Goal: Information Seeking & Learning: Learn about a topic

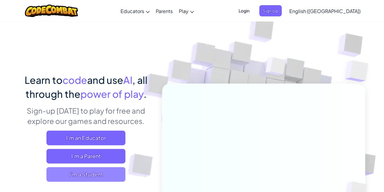
click at [104, 175] on span "I'm a Student" at bounding box center [85, 174] width 79 height 15
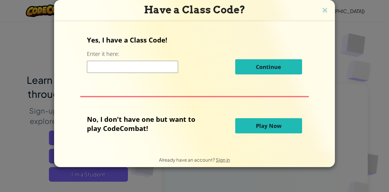
click at [163, 68] on input at bounding box center [132, 67] width 91 height 12
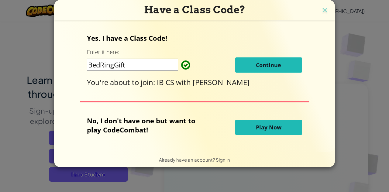
type input "BedRingGift"
click at [287, 74] on div "Yes, I have a Class Code! Enter it here: BedRingGift Continue You're about to j…" at bounding box center [194, 60] width 215 height 54
click at [281, 60] on button "Continue" at bounding box center [268, 64] width 67 height 15
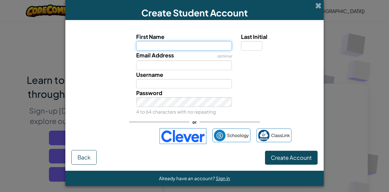
click at [197, 46] on input "First Name" at bounding box center [184, 46] width 96 height 10
type input "M"
type input "Wongani"
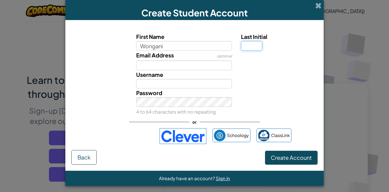
type input "Wongani"
click at [244, 46] on input "Last Initial" at bounding box center [251, 46] width 21 height 10
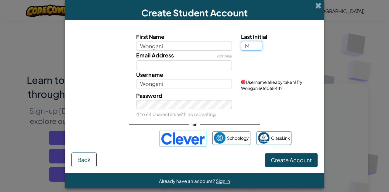
type input "M"
type input "WonganiM"
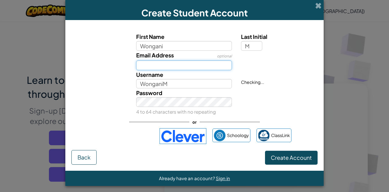
click at [208, 64] on input "Email Address" at bounding box center [184, 65] width 96 height 10
type input "munthali.27@uwc-usa.com"
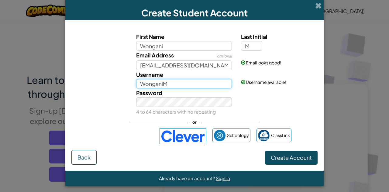
click at [190, 83] on input "WonganiM" at bounding box center [184, 84] width 96 height 10
type input "W"
click at [196, 85] on input "Username" at bounding box center [184, 84] width 96 height 10
type input "pumpk1n_wizard"
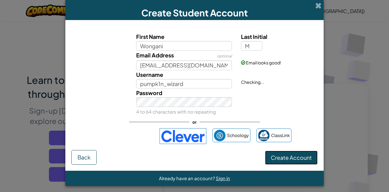
click at [282, 156] on span "Create Account" at bounding box center [291, 157] width 41 height 7
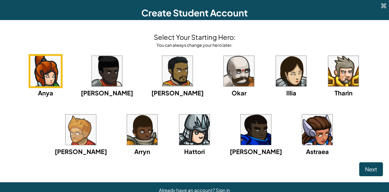
click at [179, 119] on img at bounding box center [194, 129] width 30 height 30
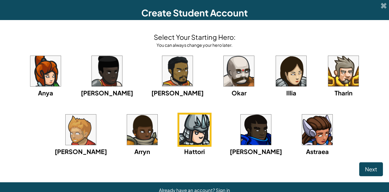
click at [179, 124] on img at bounding box center [194, 129] width 30 height 30
click at [365, 165] on span "Next" at bounding box center [371, 168] width 12 height 7
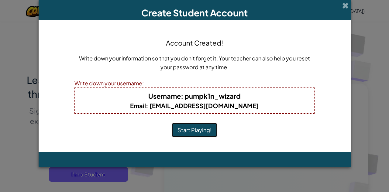
click at [191, 131] on button "Start Playing!" at bounding box center [195, 130] width 46 height 14
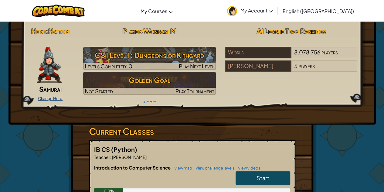
click at [55, 98] on link "Change Hero" at bounding box center [50, 98] width 25 height 5
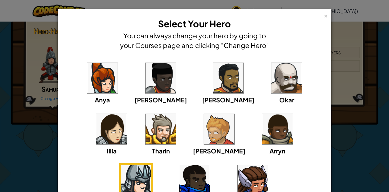
click at [204, 140] on img at bounding box center [219, 129] width 30 height 30
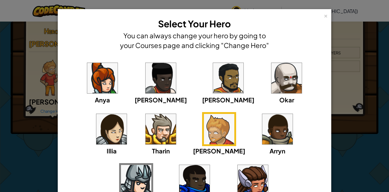
click at [43, 123] on div "× Select Your Hero You can always change your hero by going to your Courses pag…" at bounding box center [194, 96] width 389 height 192
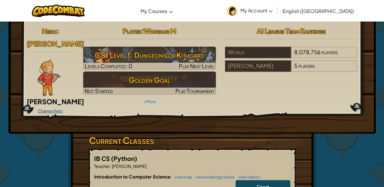
click at [49, 109] on link "Change Hero" at bounding box center [50, 111] width 25 height 5
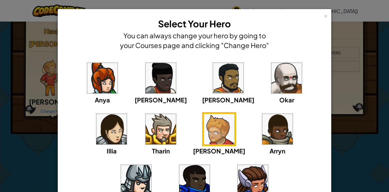
click at [145, 123] on img at bounding box center [160, 129] width 30 height 30
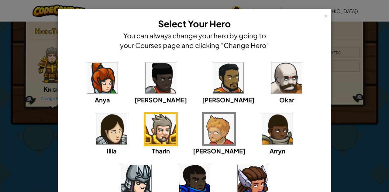
click at [99, 90] on img at bounding box center [102, 78] width 30 height 30
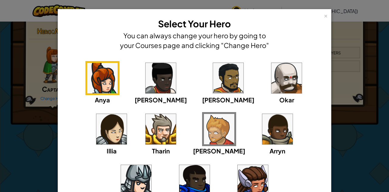
click at [145, 80] on img at bounding box center [160, 78] width 30 height 30
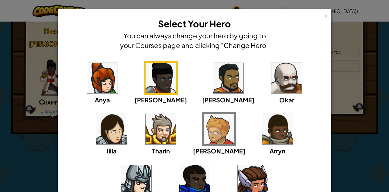
click at [262, 116] on img at bounding box center [277, 129] width 30 height 30
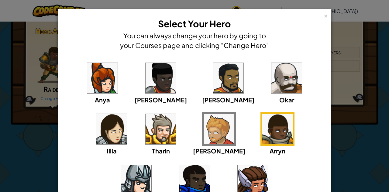
click at [209, 165] on img at bounding box center [194, 180] width 30 height 30
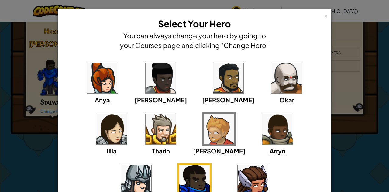
click at [237, 176] on img at bounding box center [252, 180] width 30 height 30
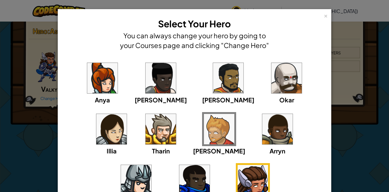
click at [127, 114] on img at bounding box center [111, 129] width 30 height 30
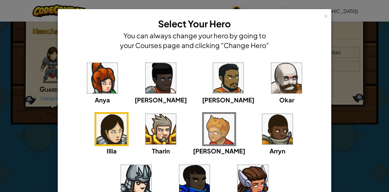
click at [271, 89] on img at bounding box center [286, 78] width 30 height 30
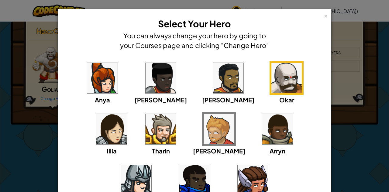
click at [145, 137] on img at bounding box center [160, 129] width 30 height 30
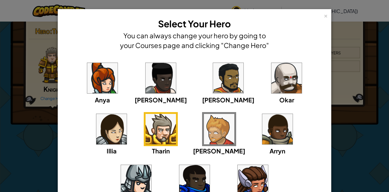
click at [151, 165] on img at bounding box center [136, 180] width 30 height 30
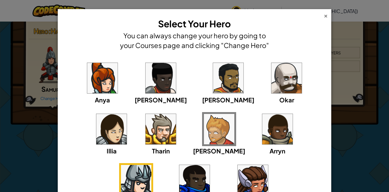
click at [323, 18] on div "×" at bounding box center [325, 15] width 4 height 6
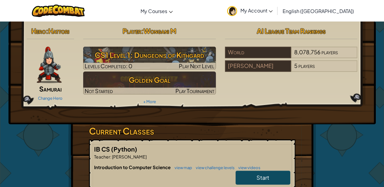
click at [248, 174] on link "Start" at bounding box center [263, 178] width 55 height 14
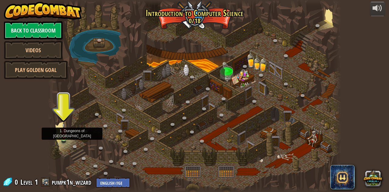
click at [64, 135] on img at bounding box center [63, 131] width 7 height 16
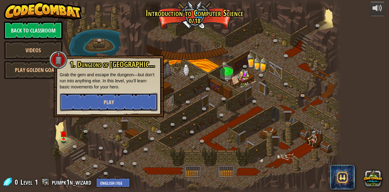
click at [102, 105] on button "Play" at bounding box center [109, 102] width 98 height 18
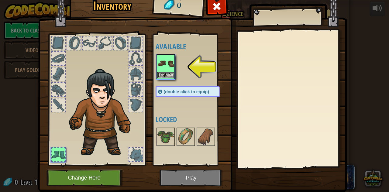
click at [167, 63] on img at bounding box center [165, 63] width 17 height 17
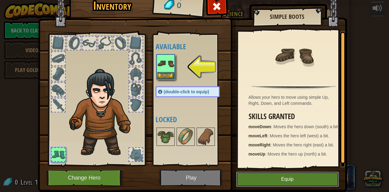
click at [281, 174] on button "Equip" at bounding box center [287, 179] width 103 height 15
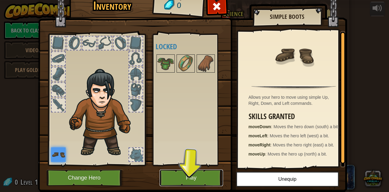
click at [182, 171] on button "Play" at bounding box center [190, 177] width 63 height 17
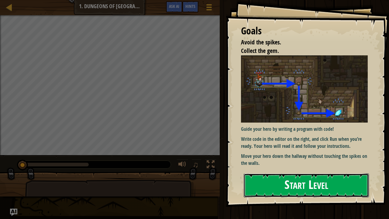
click at [274, 179] on button "Start Level" at bounding box center [305, 185] width 125 height 24
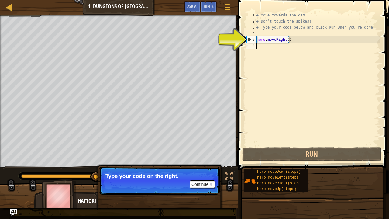
click at [291, 40] on div "# Move towards the gem. # Don’t touch the spikes! # Type your code below and cl…" at bounding box center [317, 85] width 124 height 146
type textarea "hero.moveRight()"
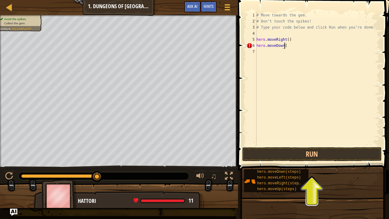
scroll to position [3, 2]
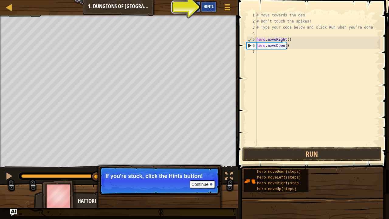
type textarea "hero.moveDown()"
click at [207, 7] on span "Hints" at bounding box center [208, 6] width 10 height 6
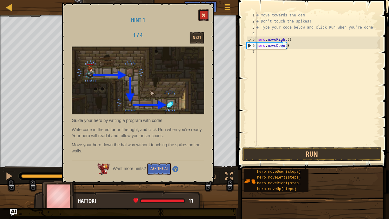
click at [203, 15] on span at bounding box center [203, 15] width 4 height 4
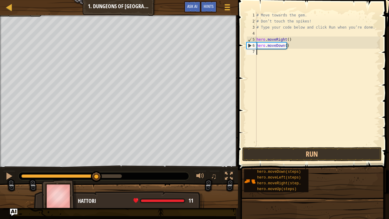
scroll to position [3, 0]
click at [275, 56] on div "# Move towards the gem. # Don’t touch the spikes! # Type your code below and cl…" at bounding box center [317, 85] width 124 height 146
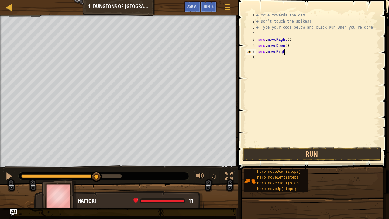
scroll to position [3, 2]
type textarea "hero.moveRight()"
click at [296, 154] on button "Run" at bounding box center [311, 154] width 139 height 14
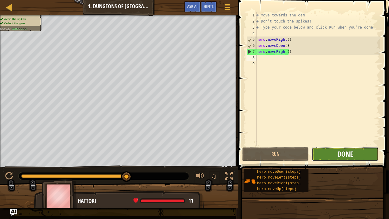
click at [338, 154] on span "Done" at bounding box center [345, 154] width 16 height 10
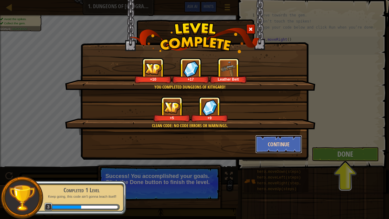
click at [268, 146] on button "Continue" at bounding box center [278, 144] width 47 height 18
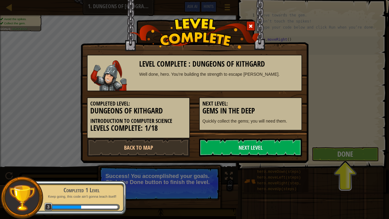
click at [328, 151] on div "Level Complete : Dungeons of Kithgard Well done, hero. You’re building the stre…" at bounding box center [194, 109] width 389 height 219
click at [227, 147] on link "Next Level" at bounding box center [250, 147] width 103 height 18
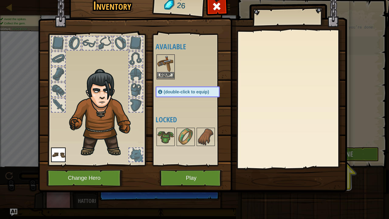
click at [167, 70] on img at bounding box center [165, 63] width 17 height 17
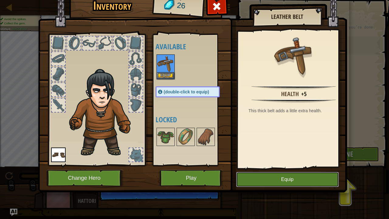
click at [266, 175] on button "Equip" at bounding box center [287, 179] width 103 height 15
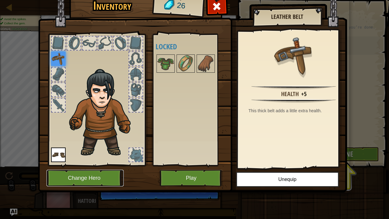
click at [99, 170] on button "Change Hero" at bounding box center [84, 177] width 77 height 17
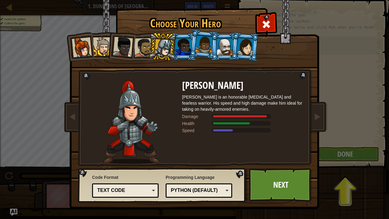
click at [142, 39] on div at bounding box center [143, 47] width 19 height 19
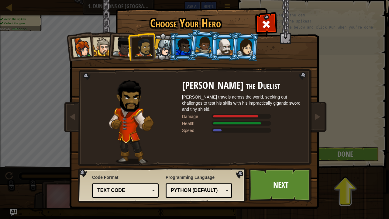
click at [125, 41] on div at bounding box center [123, 47] width 20 height 20
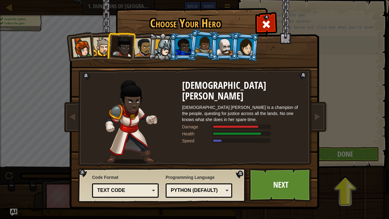
click at [90, 41] on li at bounding box center [80, 47] width 30 height 30
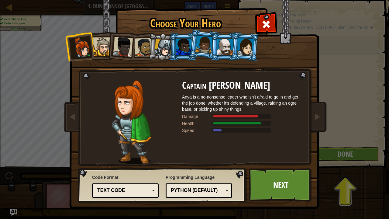
click at [104, 41] on div at bounding box center [102, 46] width 19 height 19
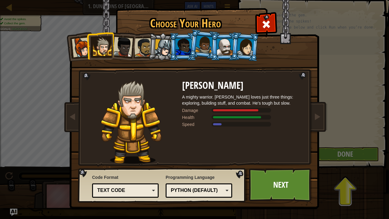
click at [249, 41] on div at bounding box center [245, 46] width 17 height 17
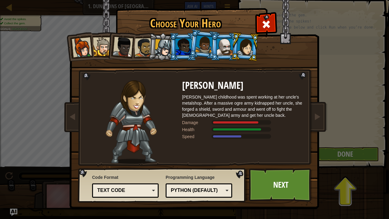
click at [229, 42] on div at bounding box center [225, 47] width 16 height 16
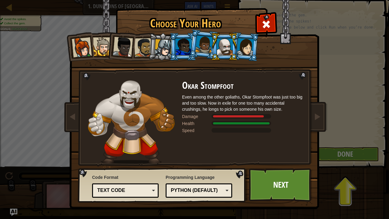
click at [209, 42] on div at bounding box center [203, 45] width 17 height 18
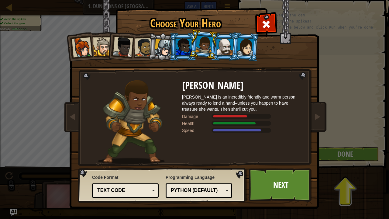
click at [163, 46] on div at bounding box center [163, 47] width 17 height 17
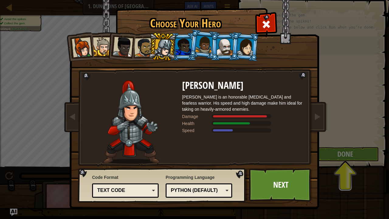
click at [139, 46] on div at bounding box center [143, 47] width 19 height 19
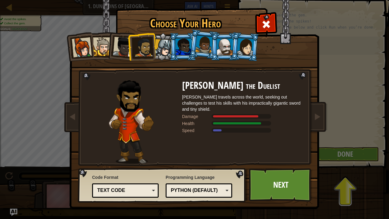
click at [122, 47] on div at bounding box center [123, 47] width 20 height 20
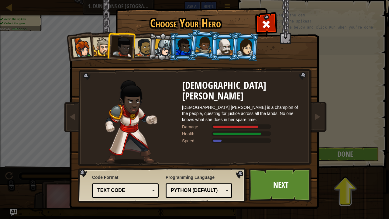
click at [100, 46] on div at bounding box center [102, 46] width 19 height 19
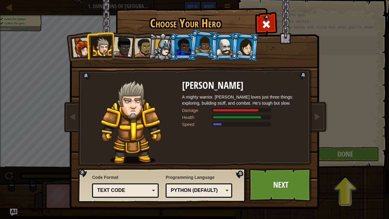
click at [245, 54] on div at bounding box center [245, 46] width 17 height 17
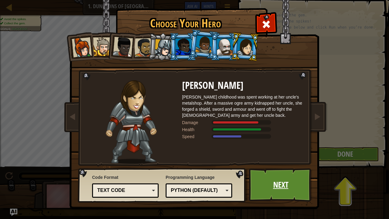
click at [272, 191] on link "Next" at bounding box center [280, 184] width 63 height 33
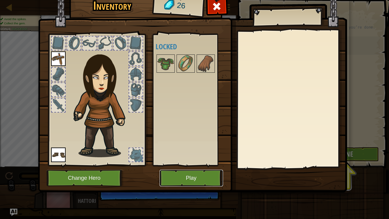
click at [208, 179] on button "Play" at bounding box center [190, 177] width 63 height 17
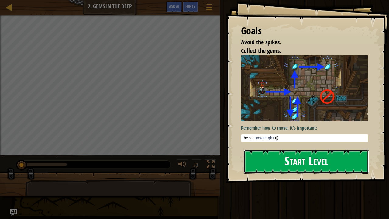
click at [289, 164] on button "Start Level" at bounding box center [305, 161] width 125 height 24
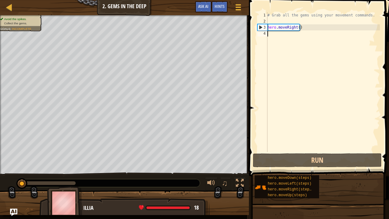
click at [282, 38] on div "# Grab all the gems using your movement commands. hero . moveRight ( )" at bounding box center [323, 88] width 114 height 152
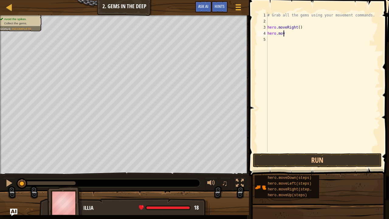
scroll to position [3, 1]
type textarea "hero.moveDown()"
type textarea "H"
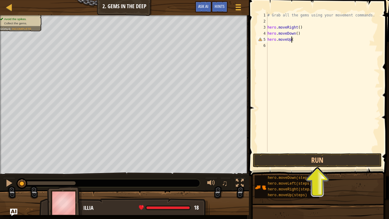
type textarea "hero.moveUp()"
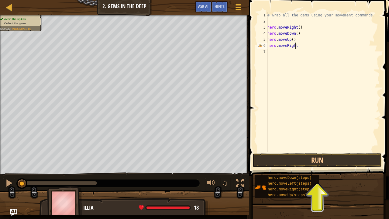
scroll to position [3, 2]
type textarea "hero.moveRight()"
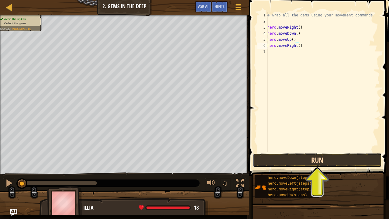
click at [338, 162] on button "Run" at bounding box center [317, 160] width 129 height 14
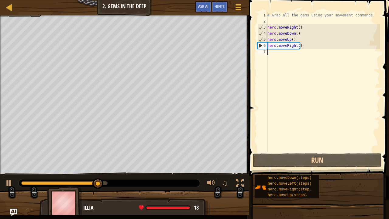
click at [293, 56] on div "# Grab all the gems using your movement commands. hero . moveRight ( ) hero . m…" at bounding box center [323, 88] width 114 height 152
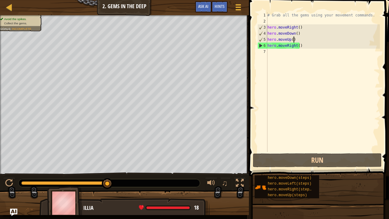
click at [300, 42] on div "# Grab all the gems using your movement commands. hero . moveRight ( ) hero . m…" at bounding box center [323, 88] width 114 height 152
type textarea "hero.moveUp()"
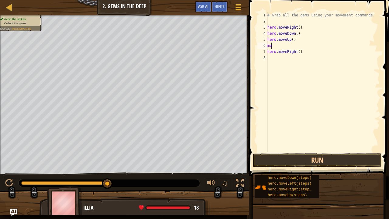
type textarea "m"
type textarea "hero.moveUp()"
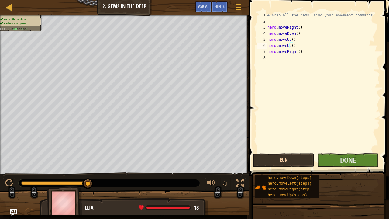
type textarea "hero.moveUp()"
click at [291, 158] on button "Run" at bounding box center [283, 160] width 61 height 14
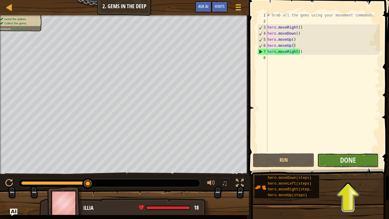
click at [335, 162] on button "Done" at bounding box center [347, 160] width 61 height 14
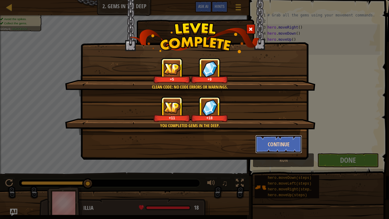
click at [283, 145] on button "Continue" at bounding box center [278, 144] width 47 height 18
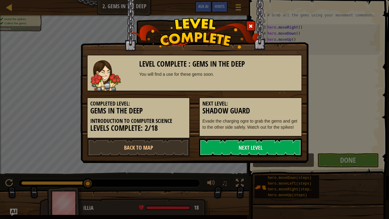
click at [283, 145] on link "Next Level" at bounding box center [250, 147] width 103 height 18
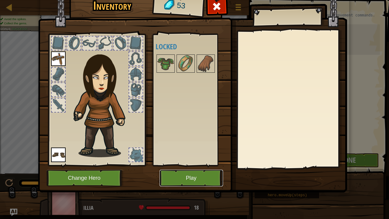
click at [194, 177] on button "Play" at bounding box center [190, 177] width 63 height 17
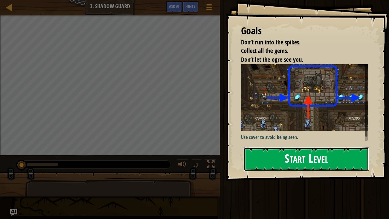
click at [281, 163] on button "Start Level" at bounding box center [305, 159] width 125 height 24
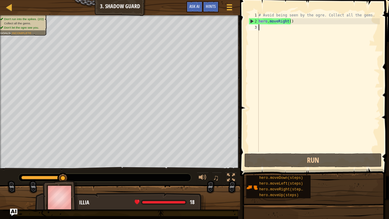
click at [277, 28] on div "# Avoid being seen by the ogre. Collect all the gems. hero . moveRight ( )" at bounding box center [318, 88] width 122 height 152
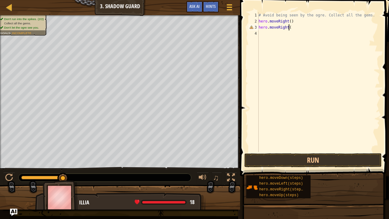
scroll to position [3, 2]
type textarea "hero.moveRight()"
click at [300, 158] on button "Run" at bounding box center [312, 160] width 137 height 14
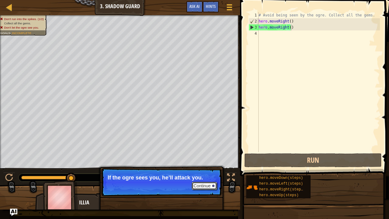
click at [203, 187] on button "Continue" at bounding box center [204, 186] width 25 height 8
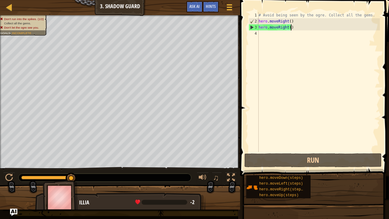
click at [286, 36] on div "# Avoid being seen by the ogre. Collect all the gems. hero . moveRight ( ) hero…" at bounding box center [318, 88] width 122 height 152
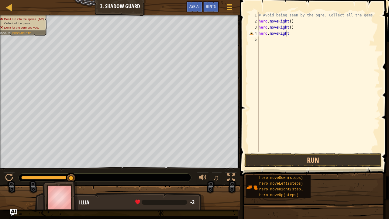
type textarea "hero.moveRight()"
click at [271, 164] on button "Run" at bounding box center [312, 160] width 137 height 14
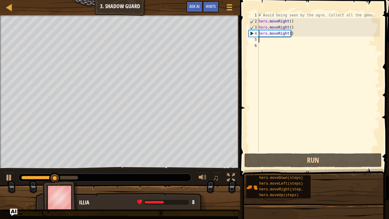
click at [266, 42] on div "# Avoid being seen by the ogre. Collect all the gems. hero . moveRight ( ) hero…" at bounding box center [318, 88] width 122 height 152
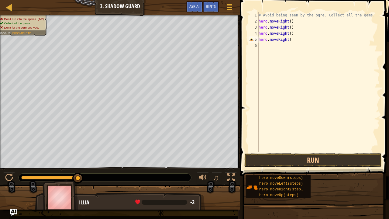
scroll to position [3, 2]
type textarea "hero.moveRight()"
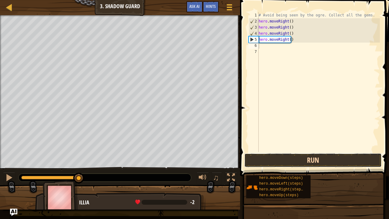
click at [305, 163] on button "Run" at bounding box center [312, 160] width 137 height 14
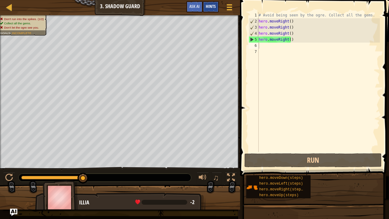
click at [209, 6] on span "Hints" at bounding box center [211, 6] width 10 height 6
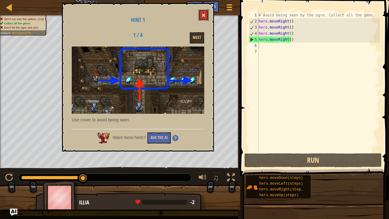
click at [203, 12] on button at bounding box center [203, 14] width 10 height 11
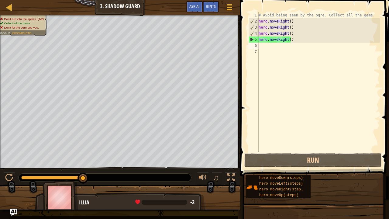
type textarea "hero.moveRight()"
click at [296, 24] on div "# Avoid being seen by the ogre. Collect all the gems. hero . moveRight ( ) hero…" at bounding box center [318, 88] width 122 height 152
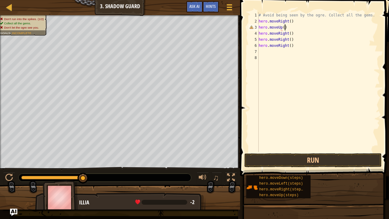
scroll to position [3, 2]
click at [296, 40] on div "# Avoid being seen by the ogre. Collect all the gems. hero . moveRight ( ) hero…" at bounding box center [318, 88] width 122 height 152
type textarea "hero.moveRight()"
click at [298, 35] on div "# Avoid being seen by the ogre. Collect all the gems. hero . moveRight ( ) hero…" at bounding box center [318, 88] width 122 height 152
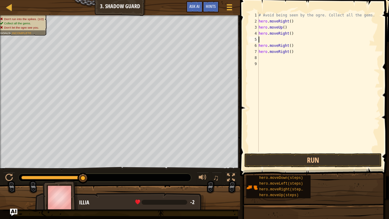
type textarea "H"
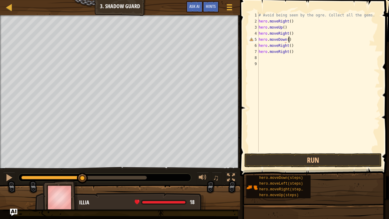
scroll to position [3, 2]
type textarea "hero.moveDown()"
click at [312, 158] on button "Run" at bounding box center [312, 160] width 137 height 14
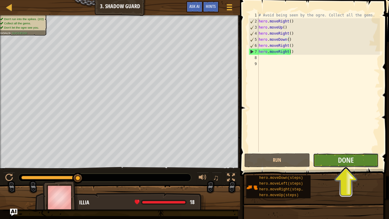
click at [358, 163] on button "Done" at bounding box center [346, 160] width 66 height 14
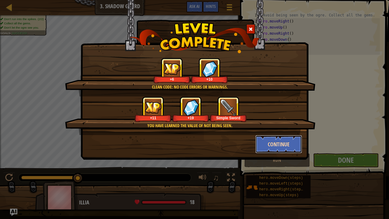
click at [288, 143] on button "Continue" at bounding box center [278, 144] width 47 height 18
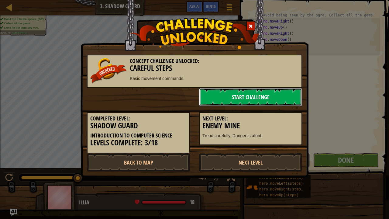
click at [248, 91] on link "Start Challenge" at bounding box center [250, 97] width 103 height 18
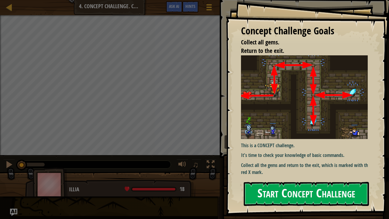
click at [272, 192] on button "Start Concept Challenge" at bounding box center [305, 194] width 125 height 24
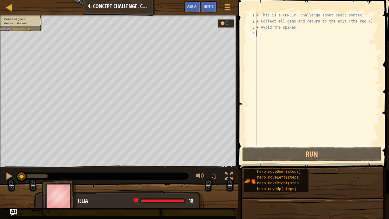
click at [286, 34] on div "# This is a CONCEPT challenge about basic syntax. # Collect all gems and return…" at bounding box center [317, 85] width 124 height 146
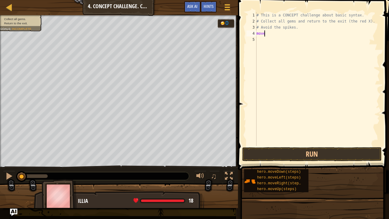
scroll to position [3, 0]
type textarea "m"
type textarea "hero.moveRight()"
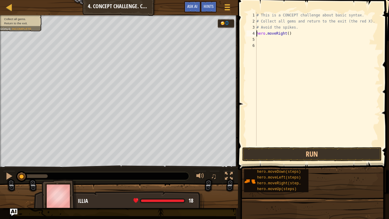
click at [257, 34] on div "# This is a CONCEPT challenge about basic syntax. # Collect all gems and return…" at bounding box center [317, 85] width 124 height 146
type textarea "hero.moveRight()"
click at [257, 34] on div "# This is a CONCEPT challenge about basic syntax. # Collect all gems and return…" at bounding box center [317, 85] width 124 height 146
type textarea "hero.moveUp()"
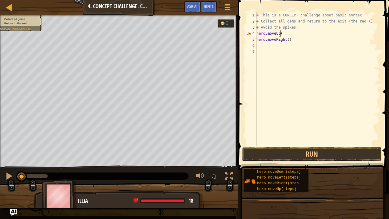
scroll to position [3, 2]
click at [297, 43] on div "# This is a CONCEPT challenge about basic syntax. # Collect all gems and return…" at bounding box center [317, 85] width 124 height 146
type textarea "H"
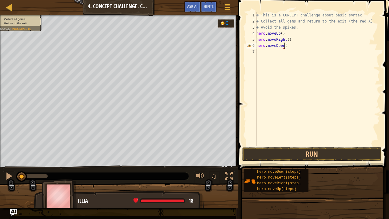
type textarea "hero.moveDown()"
type textarea "H"
type textarea "hero.moveDown()"
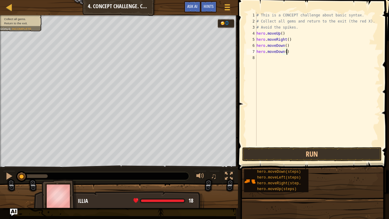
scroll to position [3, 0]
type textarea "H"
type textarea "hero.moveUp()"
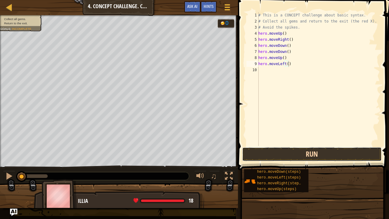
click at [293, 154] on button "Run" at bounding box center [311, 154] width 139 height 14
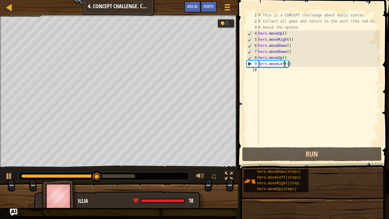
click at [284, 63] on div "# This is a CONCEPT challenge about basic syntax. # Collect all gems and return…" at bounding box center [318, 85] width 123 height 146
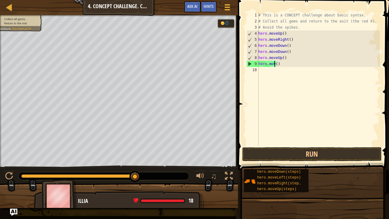
scroll to position [3, 1]
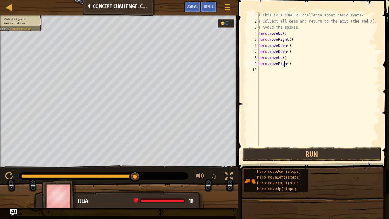
type textarea "hero.moveRight()"
click at [293, 65] on div "# This is a CONCEPT challenge about basic syntax. # Collect all gems and return…" at bounding box center [318, 85] width 123 height 146
type textarea "m"
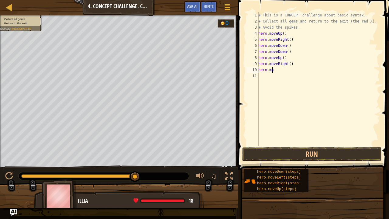
scroll to position [3, 1]
type textarea "hero.moveLeft"
click at [285, 68] on div "# This is a CONCEPT challenge about basic syntax. # Collect all gems and return…" at bounding box center [318, 85] width 123 height 146
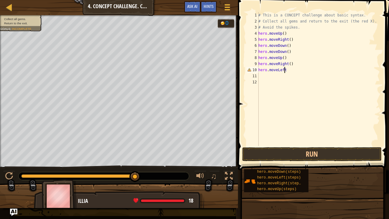
type textarea "hero.moveLeft()"
click at [274, 74] on div "# This is a CONCEPT challenge about basic syntax. # Collect all gems and return…" at bounding box center [318, 85] width 123 height 146
type textarea "H"
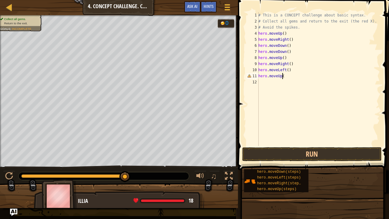
type textarea "hero.moveUp()"
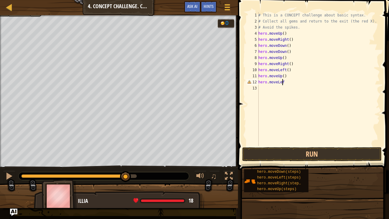
scroll to position [3, 2]
click at [277, 85] on div "# This is a CONCEPT challenge about basic syntax. # Collect all gems and return…" at bounding box center [318, 85] width 123 height 146
click at [288, 83] on div "# This is a CONCEPT challenge about basic syntax. # Collect all gems and return…" at bounding box center [318, 85] width 123 height 146
type textarea "hero.moveLeft()"
type textarea "hero.moveDown()"
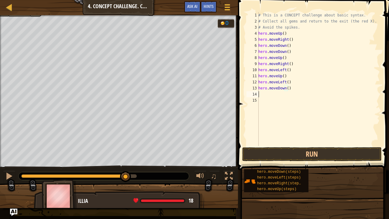
scroll to position [3, 0]
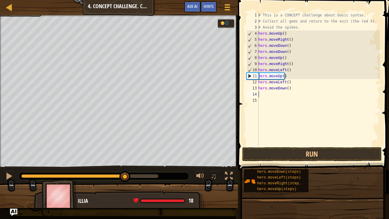
type textarea "H"
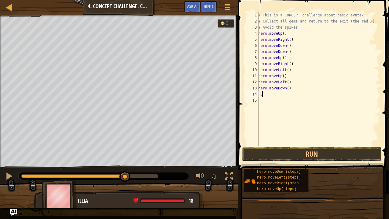
type textarea "H"
type textarea "hero.moveLeft()"
click at [288, 151] on button "Run" at bounding box center [311, 154] width 139 height 14
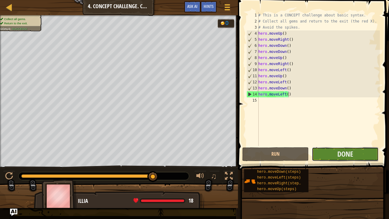
click at [336, 157] on button "Done" at bounding box center [345, 154] width 66 height 14
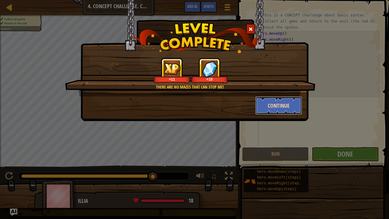
click at [278, 107] on button "Continue" at bounding box center [278, 105] width 47 height 18
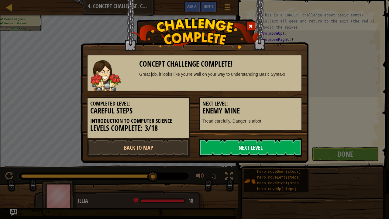
click at [251, 143] on link "Next Level" at bounding box center [250, 147] width 103 height 18
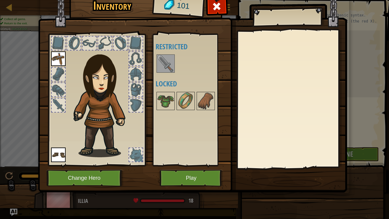
click at [171, 57] on img at bounding box center [165, 63] width 17 height 17
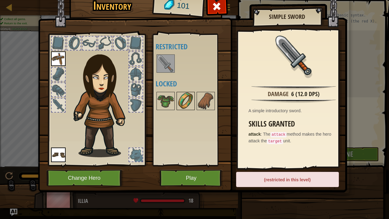
click at [182, 96] on img at bounding box center [185, 100] width 17 height 17
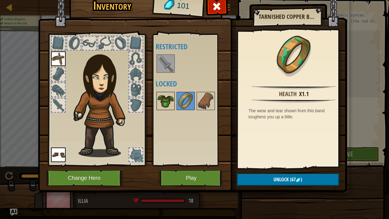
click at [165, 96] on img at bounding box center [165, 100] width 17 height 17
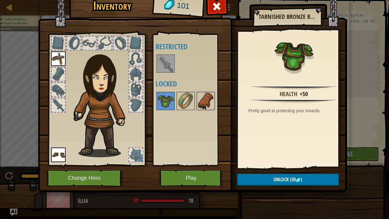
click at [209, 96] on img at bounding box center [205, 100] width 17 height 17
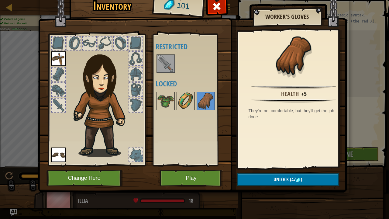
click at [186, 96] on img at bounding box center [185, 100] width 17 height 17
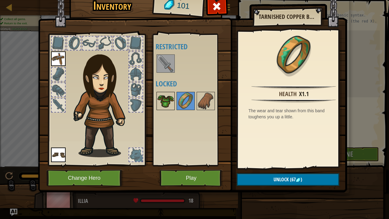
click at [172, 95] on img at bounding box center [165, 100] width 17 height 17
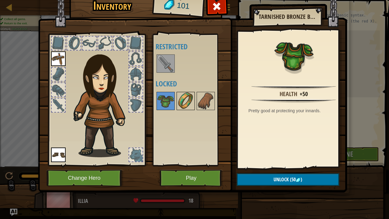
click at [179, 95] on img at bounding box center [185, 100] width 17 height 17
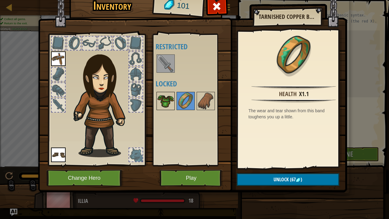
click at [168, 103] on img at bounding box center [165, 100] width 17 height 17
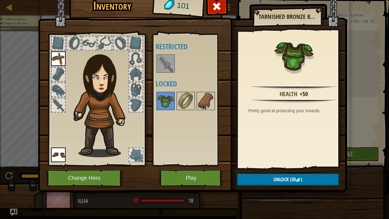
click at [137, 152] on div at bounding box center [135, 154] width 13 height 13
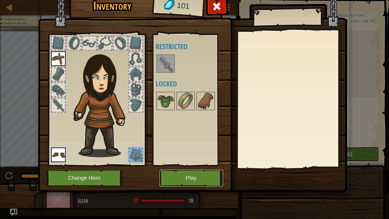
click at [179, 172] on button "Play" at bounding box center [190, 177] width 63 height 17
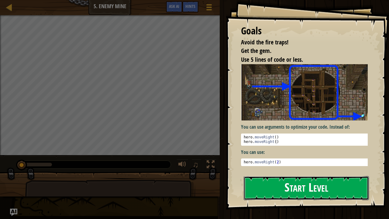
click at [280, 183] on button "Start Level" at bounding box center [305, 188] width 125 height 24
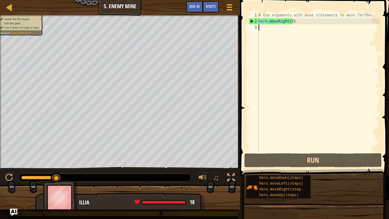
click at [282, 30] on div "# Use arguments with move statements to move farther. hero . moveRight ( 3 )" at bounding box center [318, 88] width 122 height 152
type textarea "m"
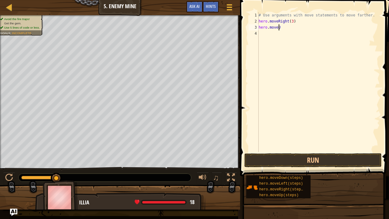
scroll to position [3, 2]
type textarea "hero.moveUp()"
type textarea "H"
type textarea "j"
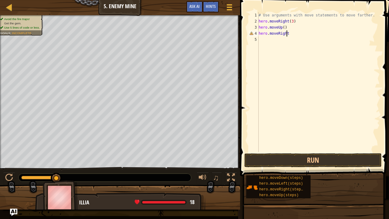
scroll to position [3, 2]
type textarea "hero.moveRight()"
click at [274, 39] on div "# Use arguments with move statements to move farther. hero . moveRight ( 3 ) he…" at bounding box center [318, 88] width 122 height 152
type textarea "hero.moveDown(4)"
click at [271, 46] on div "# Use arguments with move statements to move farther. hero . moveRight ( 3 ) he…" at bounding box center [318, 88] width 122 height 152
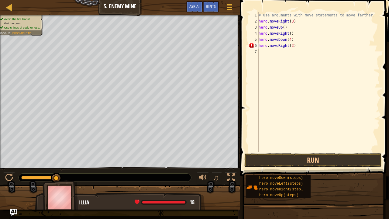
scroll to position [3, 2]
click at [305, 161] on button "Run" at bounding box center [312, 160] width 137 height 14
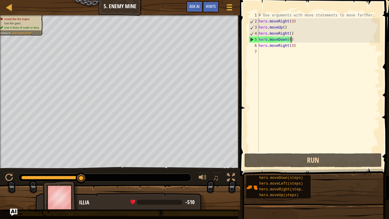
click at [291, 42] on div "# Use arguments with move statements to move farther. hero . moveRight ( 3 ) he…" at bounding box center [318, 88] width 122 height 152
click at [213, 5] on span "Hints" at bounding box center [211, 6] width 10 height 6
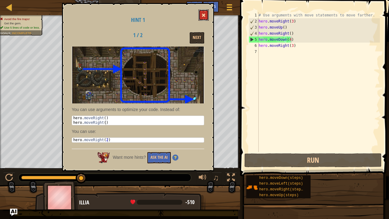
click at [206, 15] on button at bounding box center [203, 14] width 10 height 11
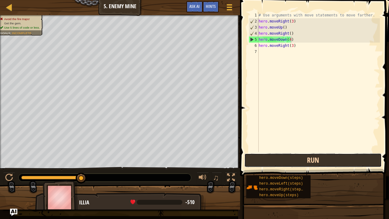
click at [301, 155] on button "Run" at bounding box center [312, 160] width 137 height 14
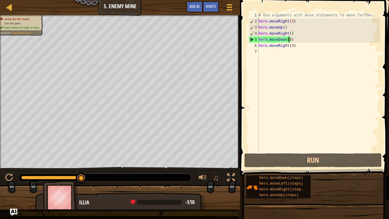
click at [288, 41] on div "# Use arguments with move statements to move farther. hero . moveRight ( 3 ) he…" at bounding box center [318, 88] width 122 height 152
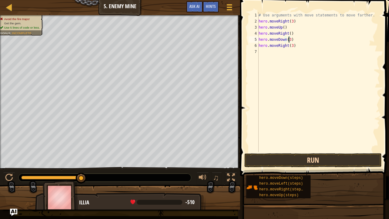
type textarea "hero.moveDown(3)"
click at [317, 158] on button "Run" at bounding box center [312, 160] width 137 height 14
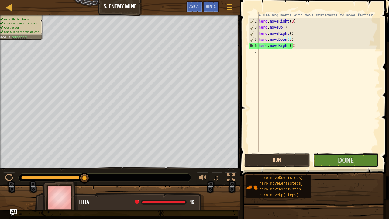
click at [317, 158] on button "Done" at bounding box center [346, 160] width 66 height 14
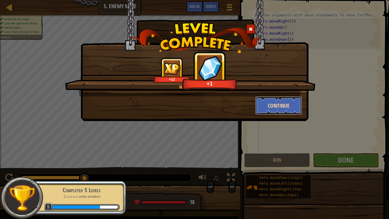
click at [280, 107] on button "Continue" at bounding box center [278, 105] width 47 height 18
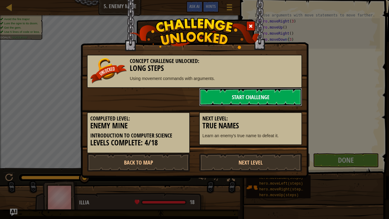
click at [262, 101] on link "Start Challenge" at bounding box center [250, 97] width 103 height 18
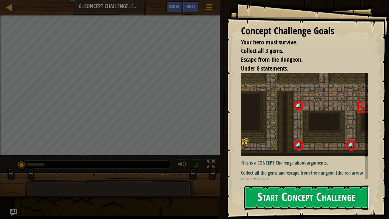
click at [257, 192] on button "Start Concept Challenge" at bounding box center [305, 197] width 125 height 24
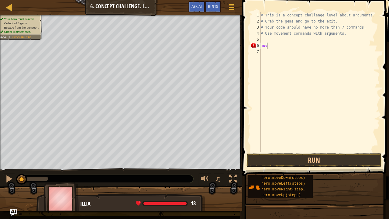
scroll to position [3, 0]
type textarea "m"
type textarea "hero.moveRight()"
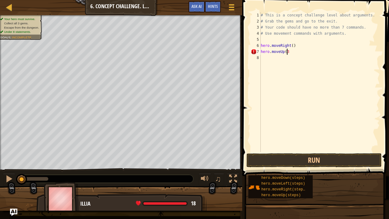
type textarea "hero.moveUp(3)"
type textarea "hero.moveRight(2)"
type textarea "H"
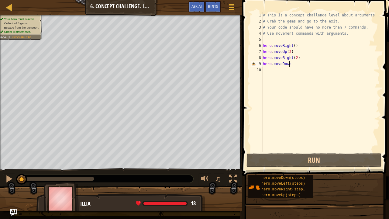
scroll to position [3, 2]
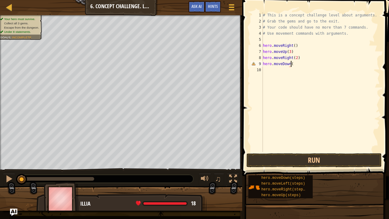
type textarea "hero.moveDown()"
type textarea "hero.moveLeft()"
type textarea "hero.moveDown(2)"
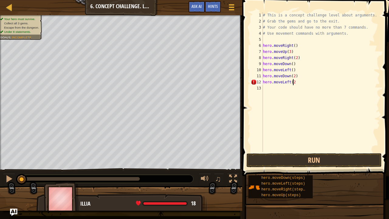
type textarea "hero.moveLeft(2)"
type textarea "hero.moveUp(2)"
click at [290, 83] on div "# This is a concept challenge level about arguments. # Grab the gems and go to …" at bounding box center [320, 88] width 118 height 152
click at [289, 81] on div "# This is a concept challenge level about arguments. # Grab the gems and go to …" at bounding box center [320, 88] width 118 height 152
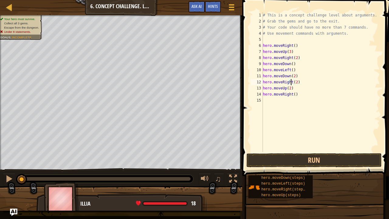
scroll to position [3, 2]
click at [269, 168] on span at bounding box center [316, 79] width 152 height 194
click at [284, 152] on span at bounding box center [316, 79] width 152 height 194
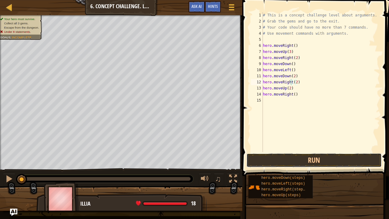
drag, startPoint x: 287, startPoint y: 155, endPoint x: 296, endPoint y: 83, distance: 72.6
click at [296, 83] on div "hero.moveRight(2) 1 2 3 4 5 6 7 8 9 10 11 12 13 14 15 # This is a concept chall…" at bounding box center [314, 100] width 148 height 194
click at [296, 90] on div "# This is a concept challenge level about arguments. # Grab the gems and go to …" at bounding box center [320, 88] width 118 height 152
click at [298, 94] on div "# This is a concept challenge level about arguments. # Grab the gems and go to …" at bounding box center [320, 88] width 118 height 152
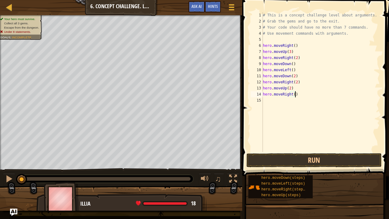
click at [291, 153] on span at bounding box center [316, 79] width 152 height 194
click at [292, 155] on button "Run" at bounding box center [313, 160] width 135 height 14
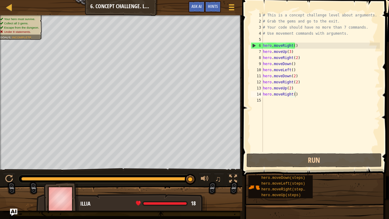
click at [342, 192] on div "hero.moveDown(steps) hero.moveLeft(steps) hero.moveRight(steps) hero.moveUp(ste…" at bounding box center [316, 187] width 137 height 24
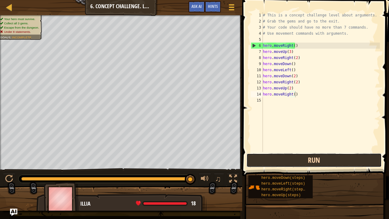
click at [293, 158] on button "Run" at bounding box center [313, 160] width 135 height 14
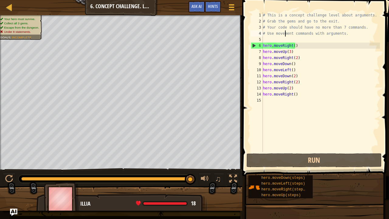
click at [285, 34] on div "# This is a concept challenge level about arguments. # Grab the gems and go to …" at bounding box center [320, 88] width 118 height 152
type textarea "# Use movement commands with arguments."
click at [296, 99] on div "# This is a concept challenge level about arguments. # Grab the gems and go to …" at bounding box center [320, 88] width 118 height 152
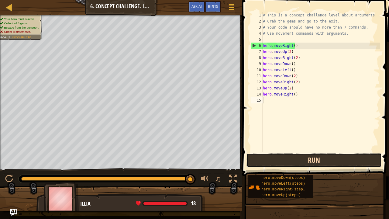
click at [255, 160] on button "Run" at bounding box center [313, 160] width 135 height 14
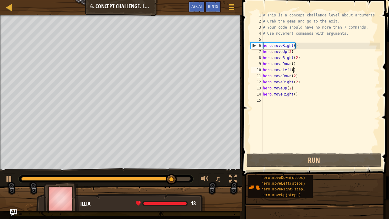
click at [296, 70] on div "# This is a concept challenge level about arguments. # Grab the gems and go to …" at bounding box center [320, 88] width 118 height 152
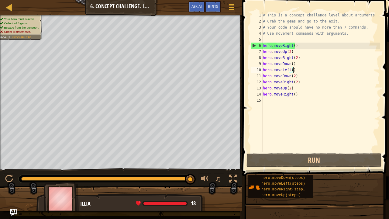
click at [291, 64] on div "# This is a concept challenge level about arguments. # Grab the gems and go to …" at bounding box center [320, 88] width 118 height 152
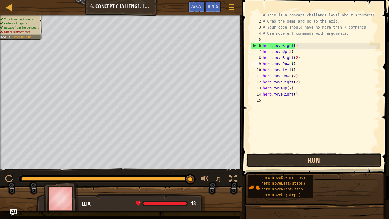
click at [301, 164] on button "Run" at bounding box center [313, 160] width 135 height 14
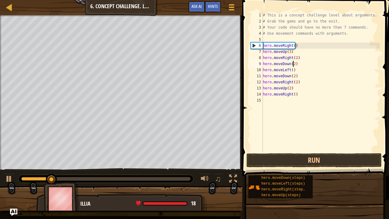
scroll to position [3, 2]
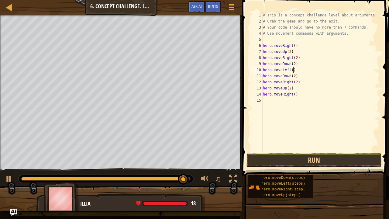
click at [292, 71] on div "# This is a concept challenge level about arguments. # Grab the gems and go to …" at bounding box center [320, 88] width 118 height 152
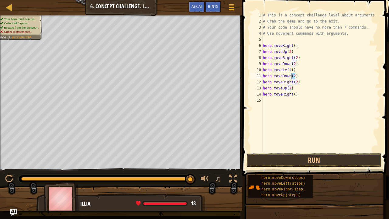
drag, startPoint x: 296, startPoint y: 78, endPoint x: 290, endPoint y: 75, distance: 7.6
click at [290, 75] on div "# This is a concept challenge level about arguments. # Grab the gems and go to …" at bounding box center [320, 88] width 118 height 152
click at [289, 76] on div "# This is a concept challenge level about arguments. # Grab the gems and go to …" at bounding box center [320, 82] width 118 height 140
click at [307, 84] on div "# This is a concept challenge level about arguments. # Grab the gems and go to …" at bounding box center [320, 88] width 118 height 152
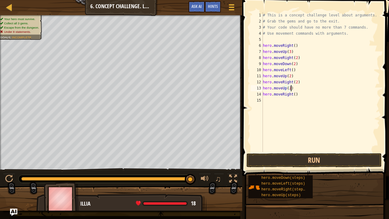
click at [294, 89] on div "# This is a concept challenge level about arguments. # Grab the gems and go to …" at bounding box center [320, 88] width 118 height 152
click at [295, 95] on div "# This is a concept challenge level about arguments. # Grab the gems and go to …" at bounding box center [320, 88] width 118 height 152
type textarea "h"
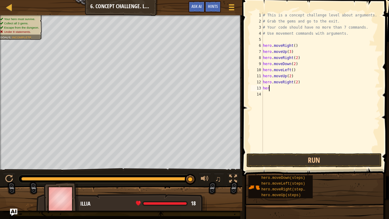
type textarea "h"
type textarea "hero.moveRight(2)"
click at [292, 155] on button "Run" at bounding box center [313, 160] width 135 height 14
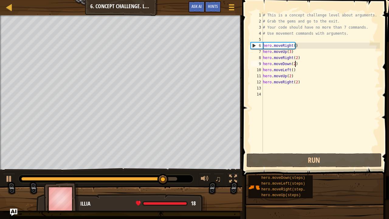
click at [297, 65] on div "# This is a concept challenge level about arguments. # Grab the gems and go to …" at bounding box center [320, 88] width 118 height 152
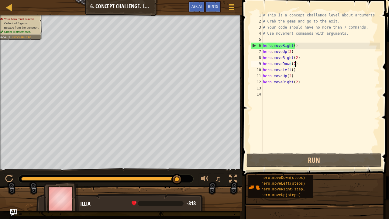
click at [295, 64] on div "# This is a concept challenge level about arguments. # Grab the gems and go to …" at bounding box center [320, 88] width 118 height 152
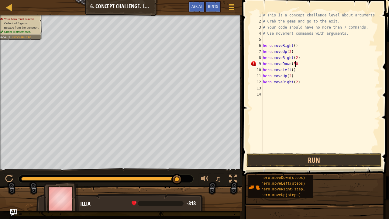
scroll to position [3, 2]
type textarea "hero.moveDown(3)"
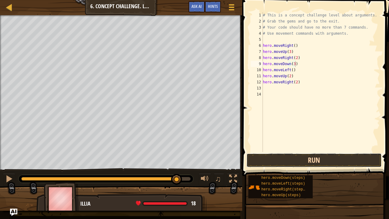
click at [310, 154] on button "Run" at bounding box center [313, 160] width 135 height 14
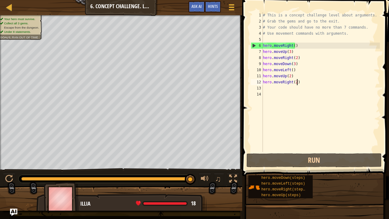
click at [301, 82] on div "# This is a concept challenge level about arguments. # Grab the gems and go to …" at bounding box center [320, 88] width 118 height 152
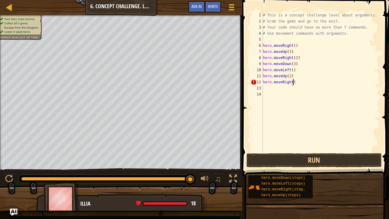
scroll to position [3, 2]
type textarea "hero.moveRight(3)"
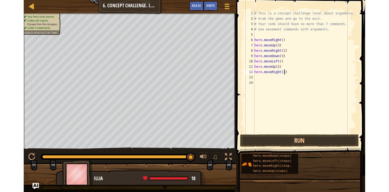
scroll to position [3, 0]
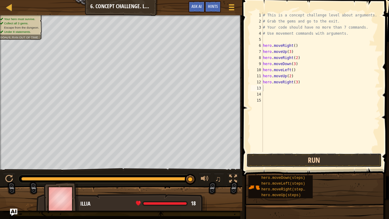
click at [313, 158] on button "Run" at bounding box center [313, 160] width 135 height 14
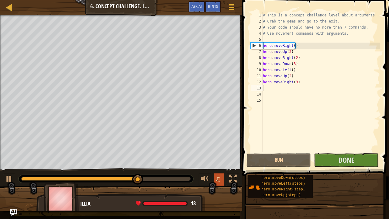
click at [222, 175] on button "♫" at bounding box center [219, 179] width 10 height 12
click at [234, 178] on div at bounding box center [233, 179] width 8 height 8
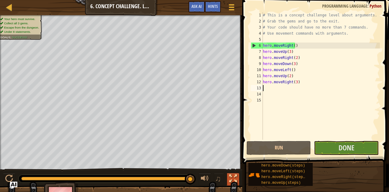
click at [230, 176] on div at bounding box center [233, 179] width 8 height 8
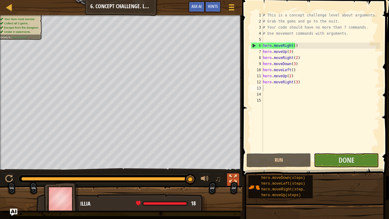
click at [233, 181] on div at bounding box center [233, 179] width 8 height 8
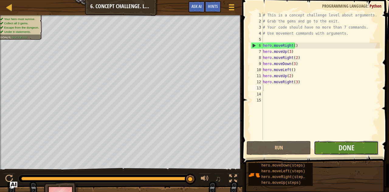
click at [331, 148] on button "Done" at bounding box center [346, 148] width 64 height 14
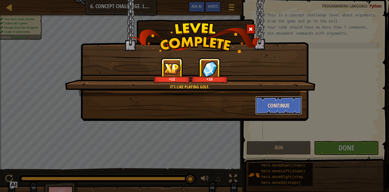
click at [269, 104] on button "Continue" at bounding box center [278, 105] width 47 height 18
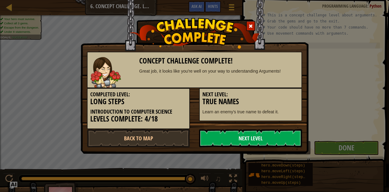
click at [234, 135] on link "Next Level" at bounding box center [250, 138] width 103 height 18
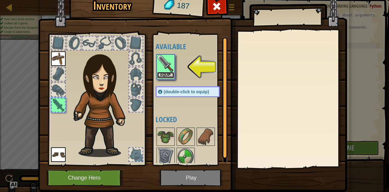
click at [164, 73] on button "Equip" at bounding box center [165, 75] width 17 height 6
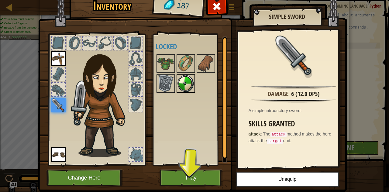
click at [181, 83] on img at bounding box center [185, 83] width 17 height 17
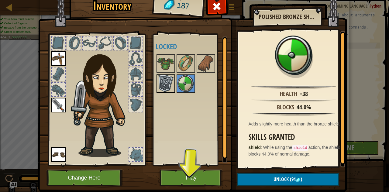
click at [166, 81] on img at bounding box center [165, 83] width 17 height 17
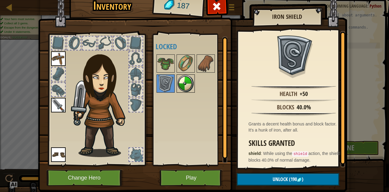
click at [184, 79] on img at bounding box center [185, 83] width 17 height 17
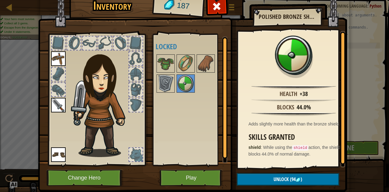
drag, startPoint x: 336, startPoint y: 111, endPoint x: 334, endPoint y: 124, distance: 12.6
click at [334, 124] on div "Health +38 Blocks 44.0% Adds slightly more health than the bronze shield. Skill…" at bounding box center [294, 99] width 112 height 136
click at [164, 80] on img at bounding box center [165, 83] width 17 height 17
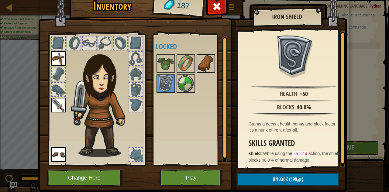
click at [197, 66] on img at bounding box center [205, 63] width 17 height 17
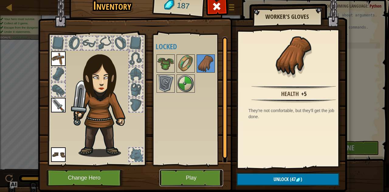
click at [172, 180] on button "Play" at bounding box center [190, 177] width 63 height 17
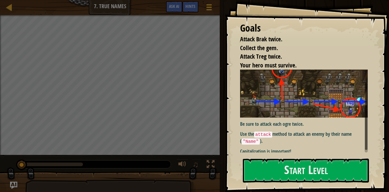
scroll to position [15, 0]
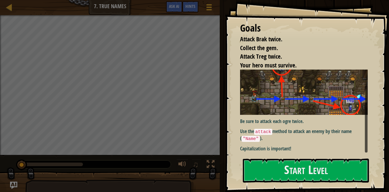
drag, startPoint x: 365, startPoint y: 127, endPoint x: 359, endPoint y: 156, distance: 29.1
click at [359, 156] on div "Goals Attack Brak twice. Collect the gem. Attack Treg twice. Your hero must sur…" at bounding box center [307, 96] width 164 height 192
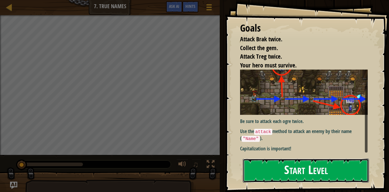
click at [298, 169] on button "Start Level" at bounding box center [306, 170] width 126 height 24
